Goal: Information Seeking & Learning: Understand process/instructions

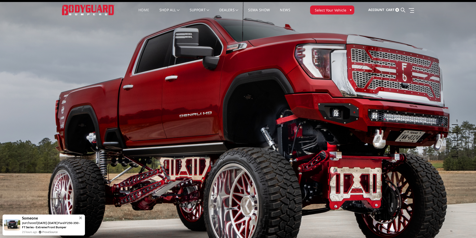
drag, startPoint x: 479, startPoint y: 77, endPoint x: 478, endPoint y: 80, distance: 3.1
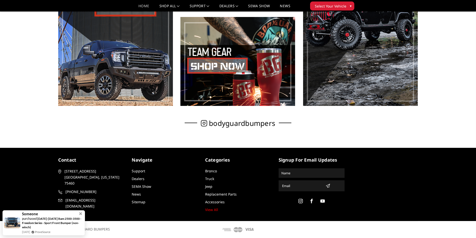
scroll to position [342, 0]
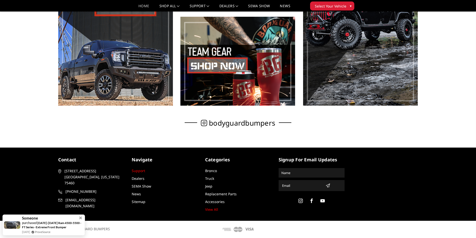
click at [140, 171] on link "Support" at bounding box center [139, 171] width 14 height 5
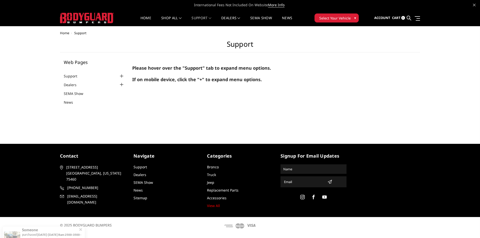
click at [83, 33] on span "Support" at bounding box center [80, 33] width 12 height 5
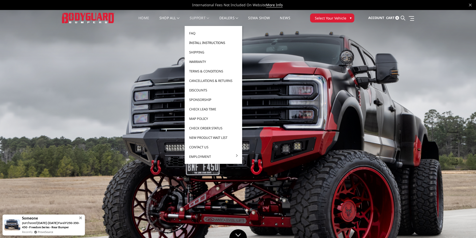
click at [198, 42] on link "Install Instructions" at bounding box center [214, 43] width 54 height 10
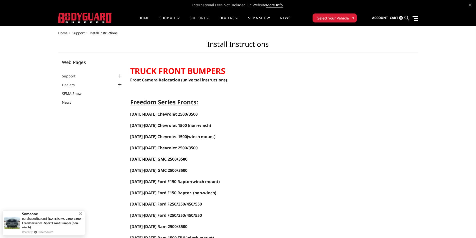
click at [177, 158] on link "2024-2025 GMC 2500/3500" at bounding box center [158, 160] width 57 height 6
